Goal: Check status

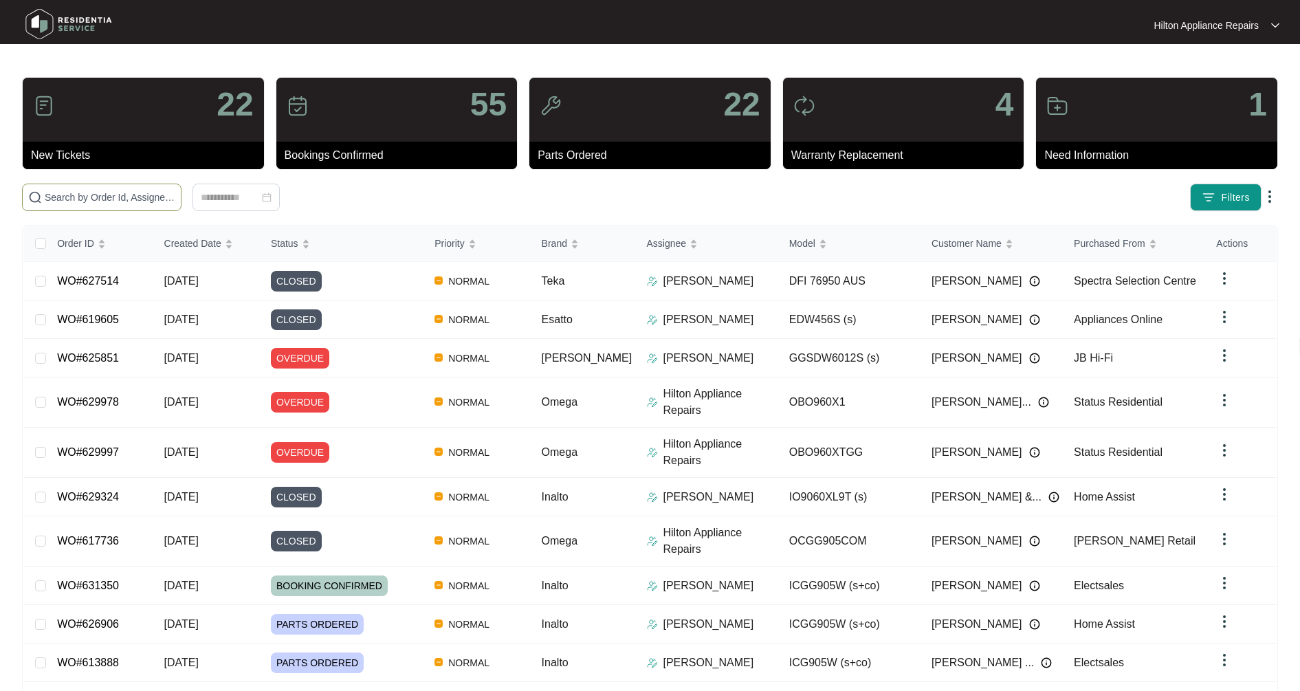
click at [129, 197] on input "text" at bounding box center [110, 197] width 131 height 15
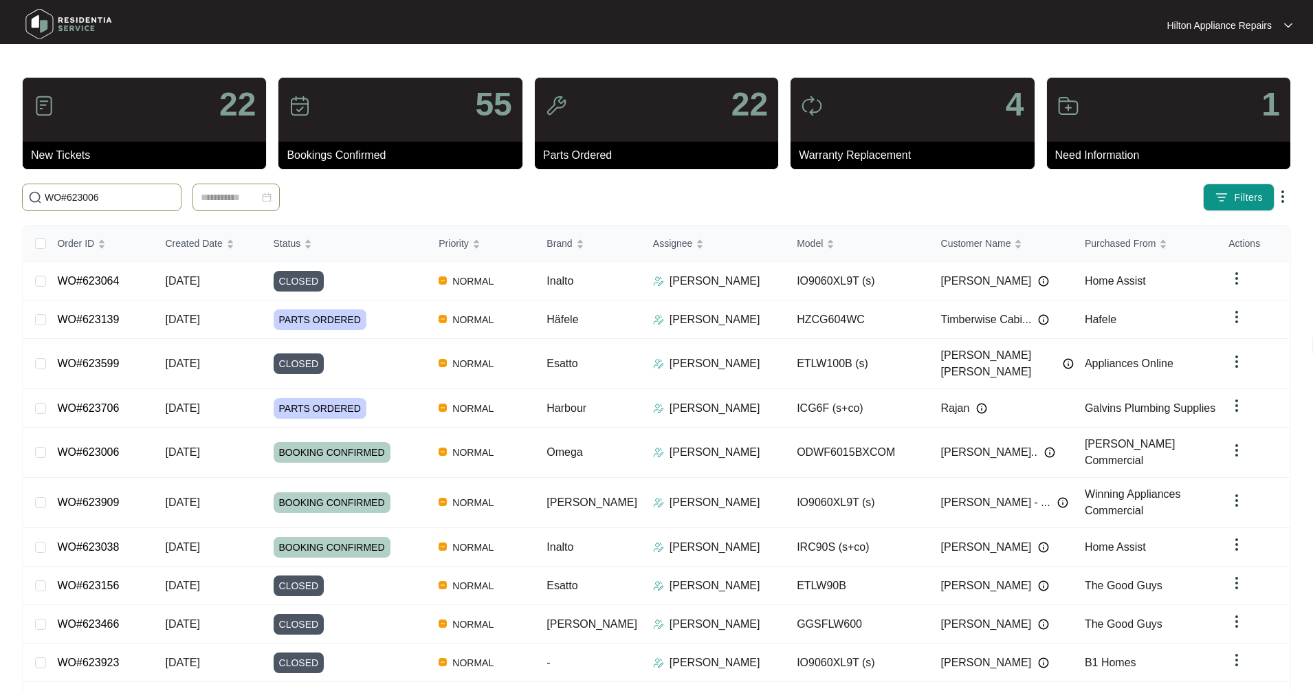
type input "WO#623006"
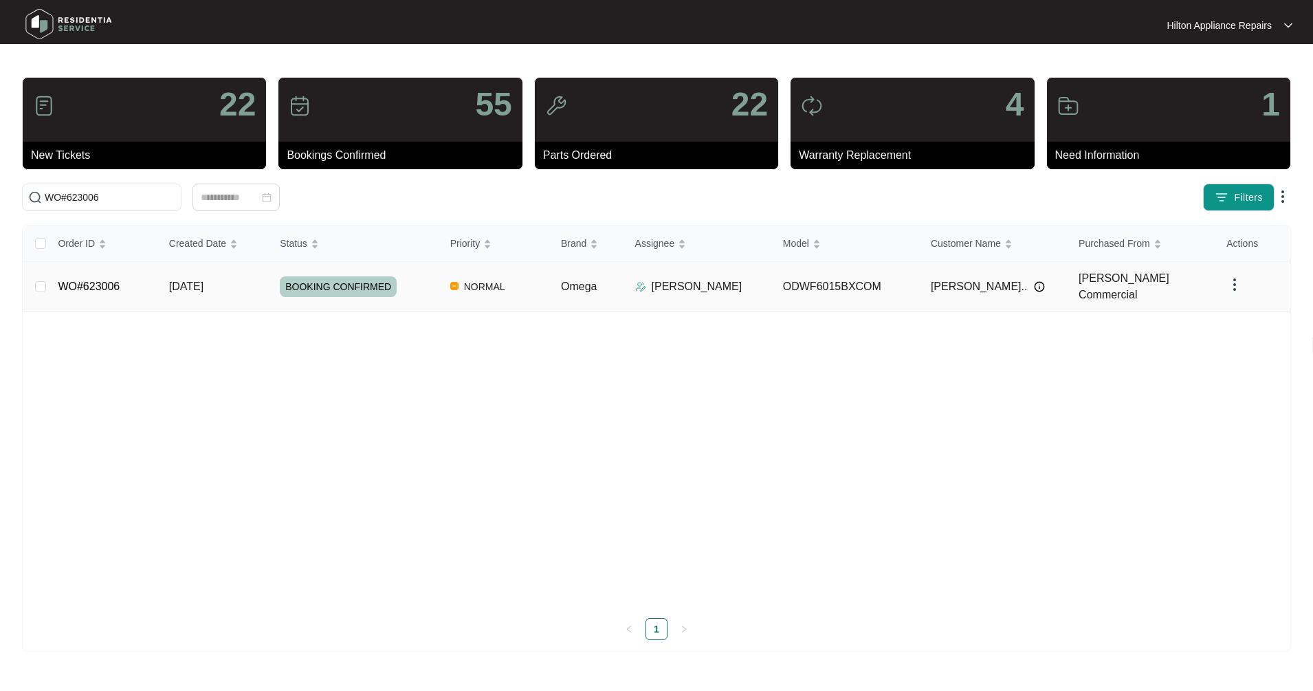
click at [110, 301] on td "WO#623006" at bounding box center [102, 287] width 111 height 50
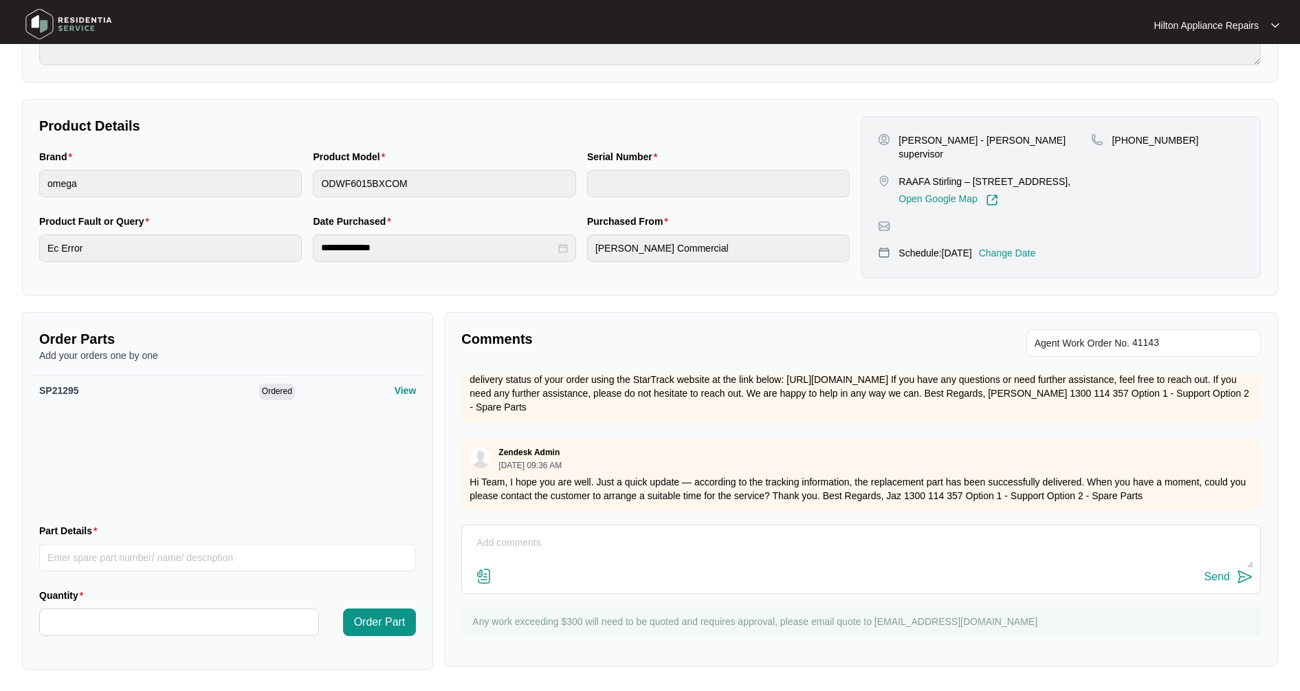
scroll to position [215, 0]
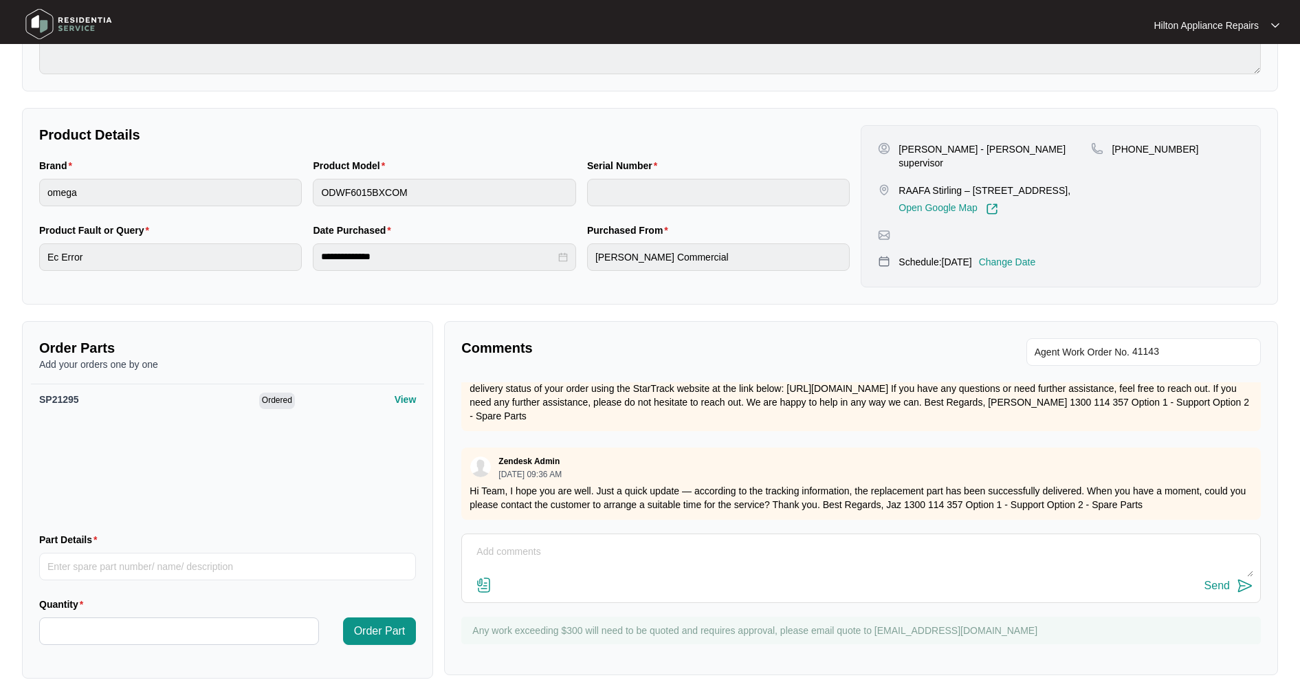
click at [496, 553] on textarea at bounding box center [861, 559] width 784 height 36
click at [483, 545] on textarea at bounding box center [861, 559] width 784 height 36
paste textarea "Tipped machine to replace wash pump and saw fluid leaking from pcb housing. Rem…"
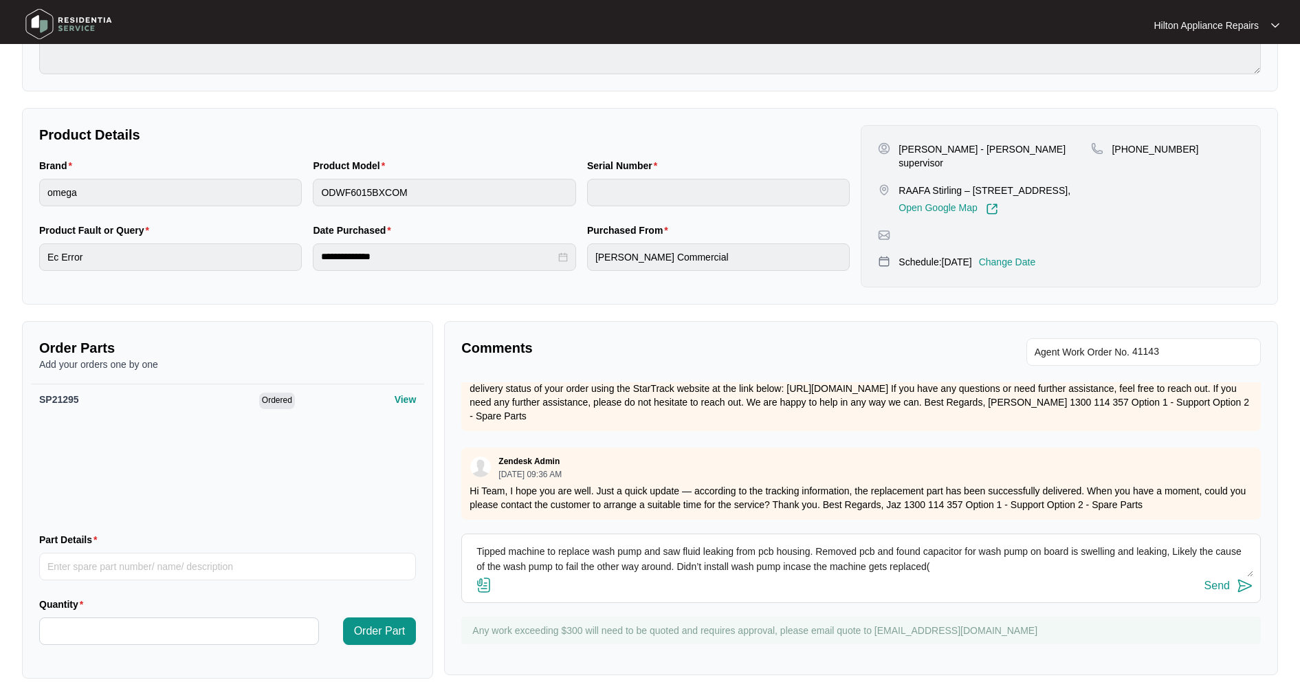
drag, startPoint x: 700, startPoint y: 565, endPoint x: 611, endPoint y: 565, distance: 89.4
click at [611, 565] on textarea "Tipped machine to replace wash pump and saw fluid leaking from pcb housing. Rem…" at bounding box center [861, 559] width 784 height 36
drag, startPoint x: 736, startPoint y: 564, endPoint x: 767, endPoint y: 591, distance: 40.9
click at [767, 591] on div "Send" at bounding box center [861, 586] width 784 height 19
click at [750, 567] on textarea "Tipped machine to replace wash pump and saw fluid leaking from pcb housing. Rem…" at bounding box center [861, 559] width 784 height 36
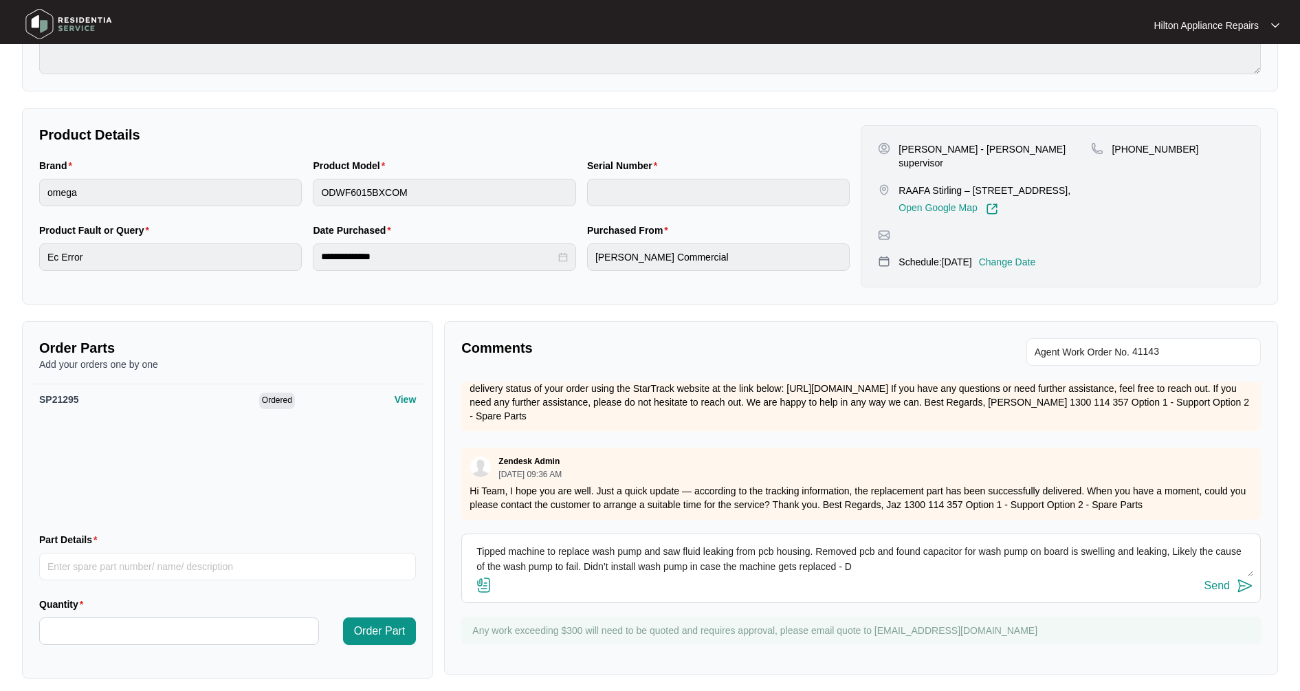
drag, startPoint x: 879, startPoint y: 567, endPoint x: 613, endPoint y: 571, distance: 266.1
click at [613, 571] on textarea "Tipped machine to replace wash pump and saw fluid leaking from pcb housing. Rem…" at bounding box center [861, 559] width 784 height 36
drag, startPoint x: 629, startPoint y: 564, endPoint x: 681, endPoint y: 349, distance: 221.3
click at [681, 349] on p "Comments" at bounding box center [656, 347] width 390 height 19
click at [773, 570] on textarea "Tipped machine to replace wash pump and saw fluid leaking from pcb housing. Rem…" at bounding box center [861, 559] width 784 height 36
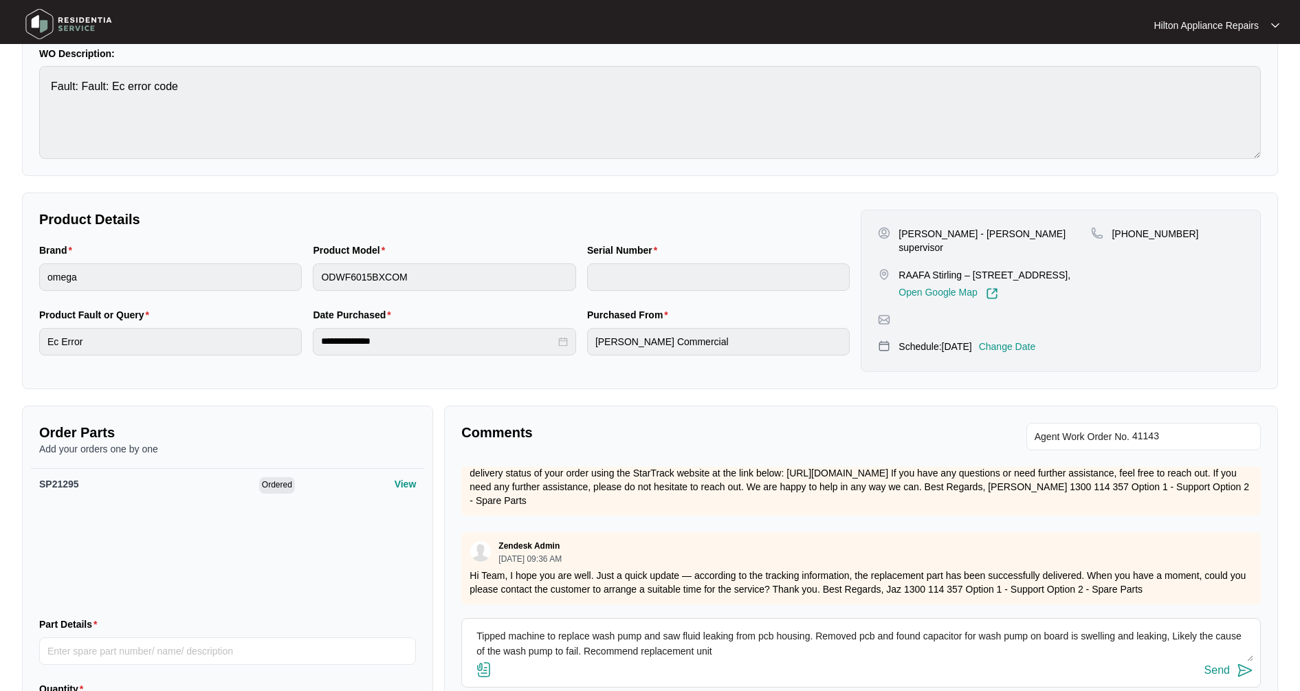
scroll to position [223, 0]
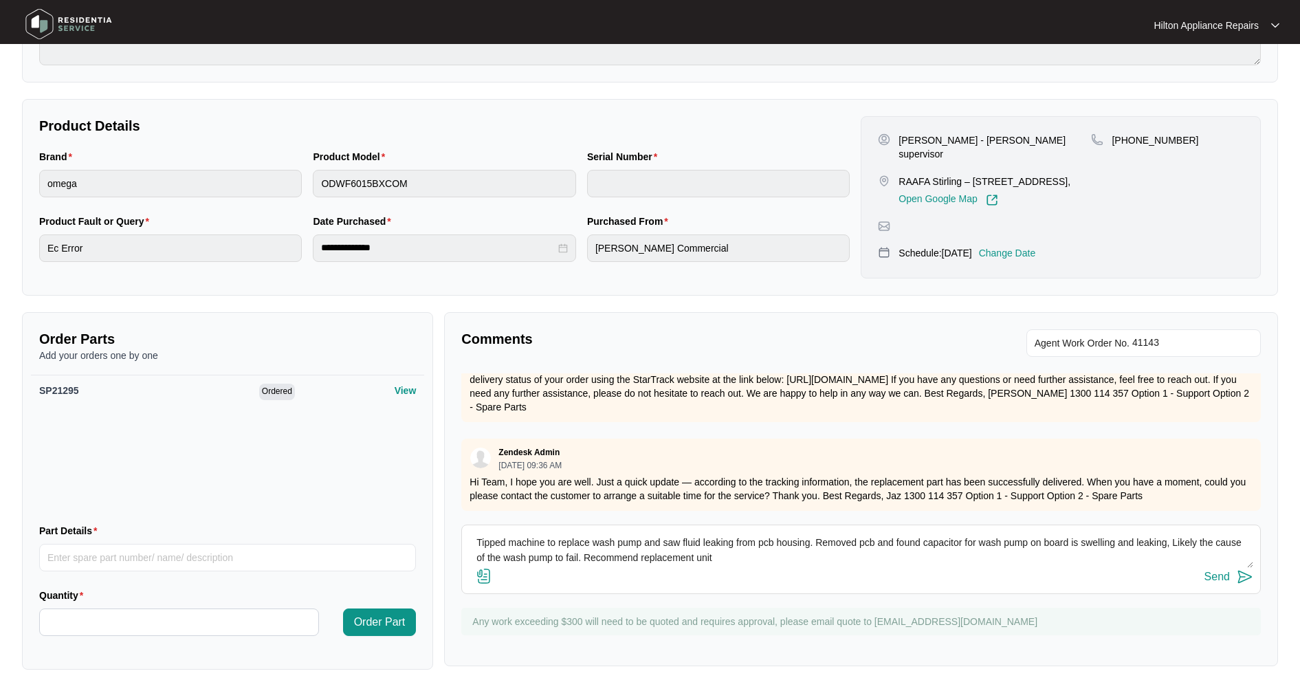
type textarea "Tipped machine to replace wash pump and saw fluid leaking from pcb housing. Rem…"
click at [1224, 583] on div "Send" at bounding box center [1217, 577] width 25 height 12
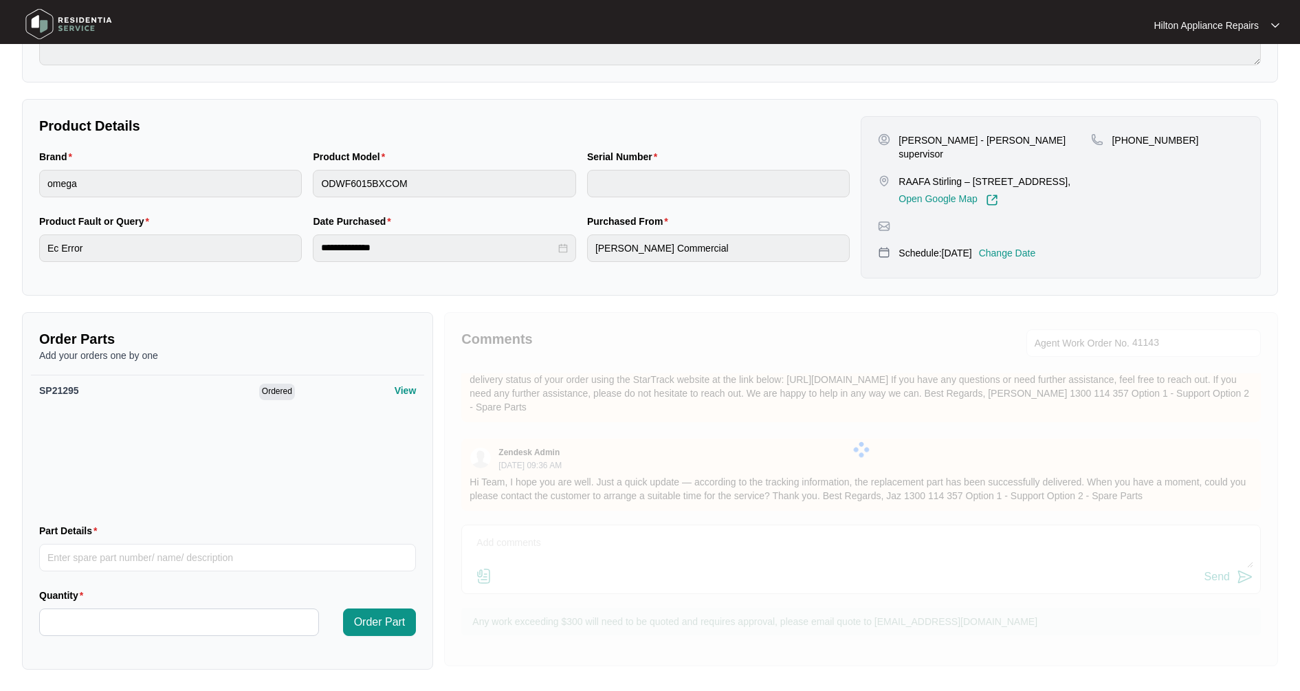
scroll to position [0, 0]
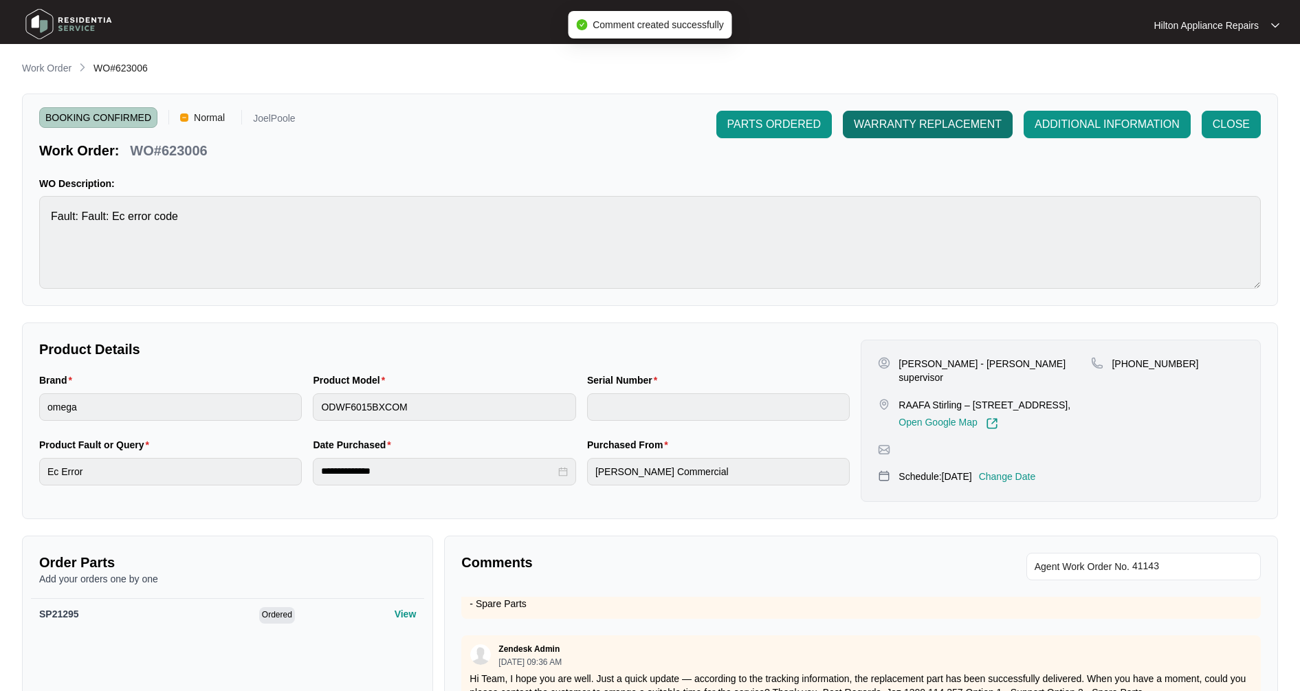
click at [943, 131] on span "WARRANTY REPLACEMENT" at bounding box center [928, 124] width 148 height 17
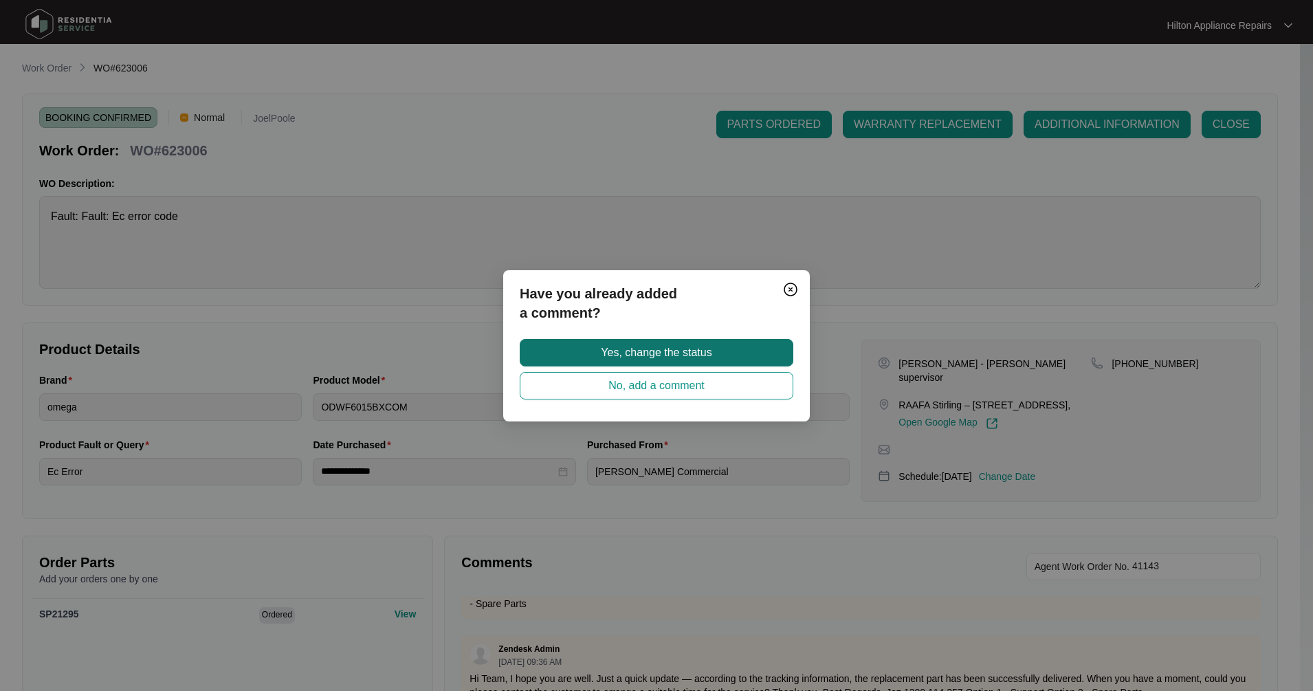
click at [681, 353] on span "Yes, change the status" at bounding box center [656, 352] width 111 height 17
